Goal: Task Accomplishment & Management: Use online tool/utility

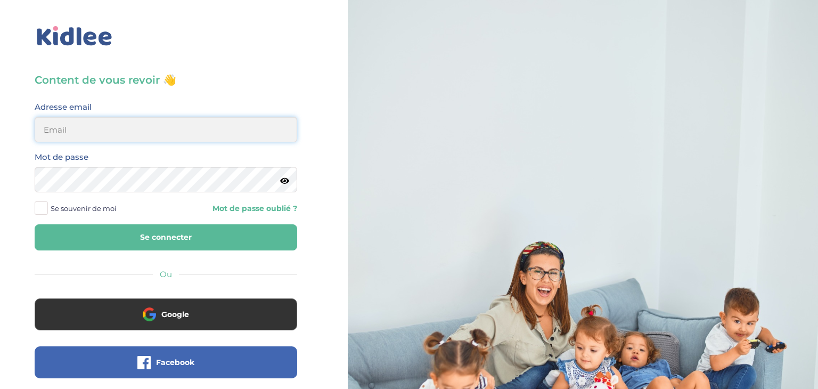
click at [75, 126] on input "email" at bounding box center [166, 130] width 262 height 26
type input "sarrakedjbour@gmail.com"
click at [280, 179] on icon at bounding box center [284, 181] width 9 height 8
click at [104, 242] on button "Se connecter" at bounding box center [166, 237] width 262 height 26
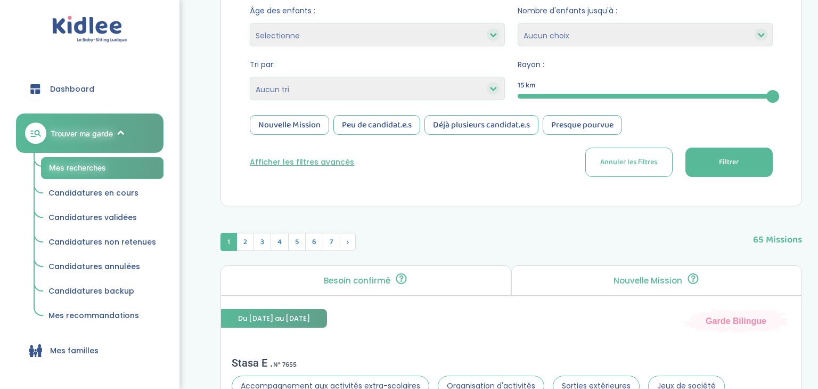
scroll to position [207, 0]
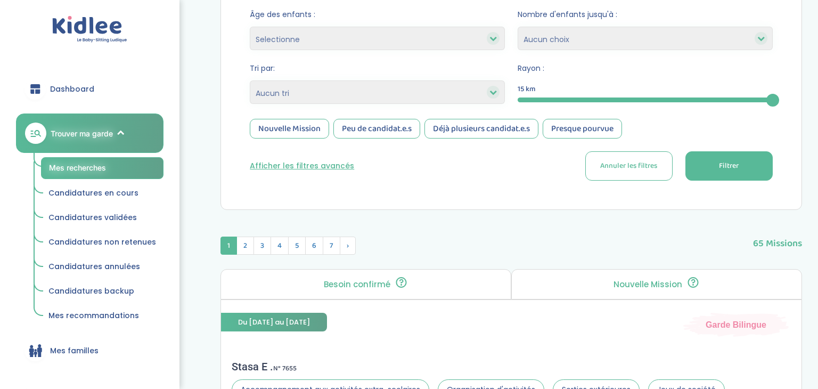
click at [294, 134] on div "Nouvelle Mission" at bounding box center [289, 129] width 79 height 20
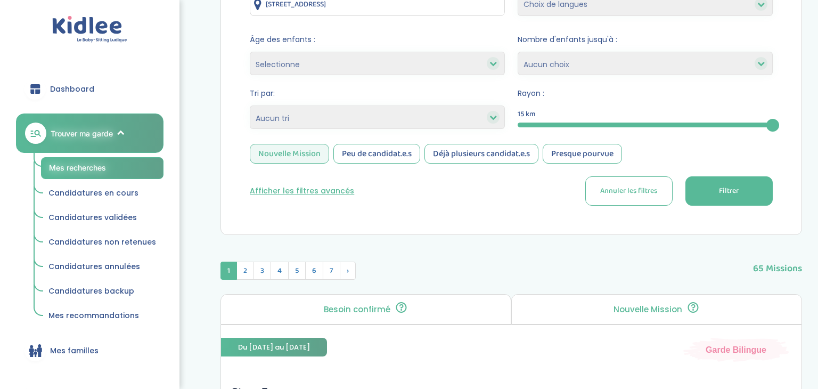
scroll to position [177, 0]
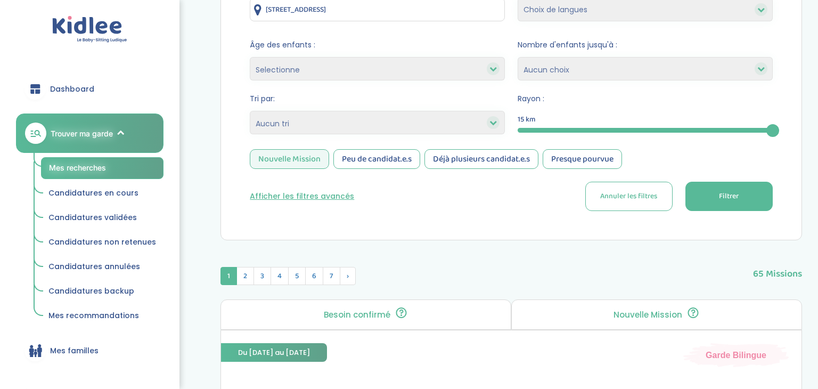
click at [490, 122] on icon at bounding box center [492, 122] width 7 height 7
click at [493, 123] on icon at bounding box center [492, 122] width 7 height 7
click at [455, 126] on select "Heures par semaine (croissant) Heures par semaine (décroissant) Date de démarra…" at bounding box center [377, 122] width 255 height 23
select select "salary_desc"
click at [250, 111] on select "Heures par semaine (croissant) Heures par semaine (décroissant) Date de démarra…" at bounding box center [377, 122] width 255 height 23
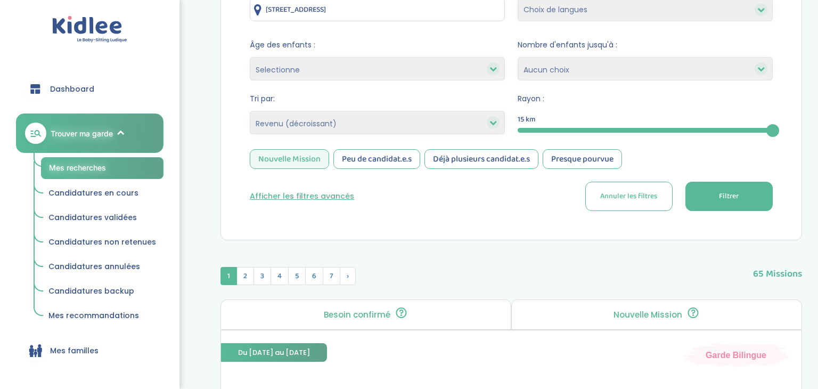
click at [730, 188] on button "Filtrer" at bounding box center [728, 196] width 87 height 29
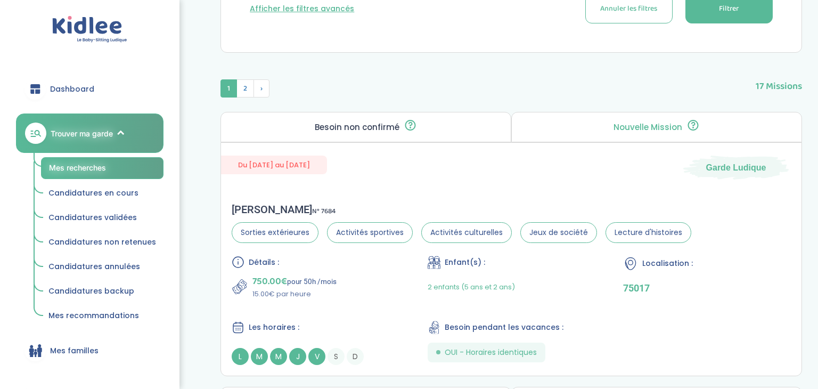
scroll to position [0, 0]
